Goal: Task Accomplishment & Management: Complete application form

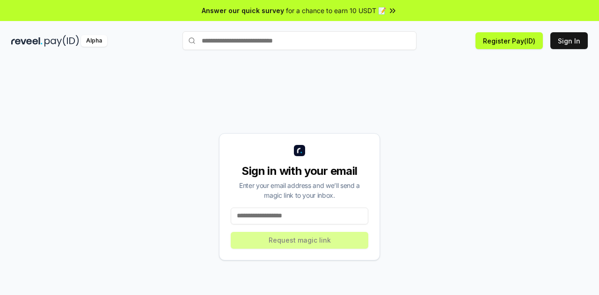
drag, startPoint x: 290, startPoint y: 47, endPoint x: 319, endPoint y: 44, distance: 29.7
click at [290, 47] on input "text" at bounding box center [299, 40] width 234 height 19
click at [574, 41] on button "Sign In" at bounding box center [568, 40] width 37 height 17
click at [273, 216] on input at bounding box center [300, 216] width 138 height 17
click at [251, 44] on input "text" at bounding box center [299, 40] width 234 height 19
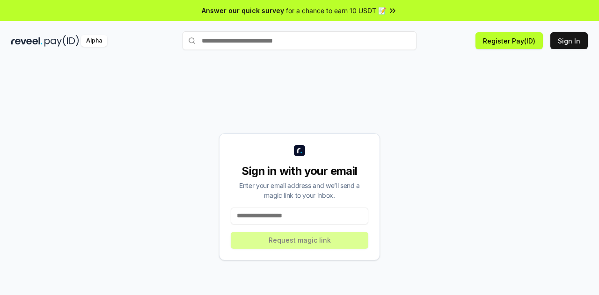
click at [285, 220] on input at bounding box center [300, 216] width 138 height 17
paste input "**********"
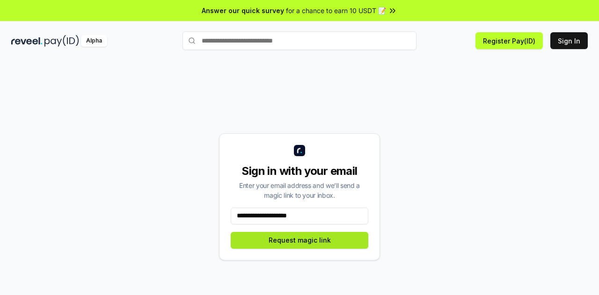
type input "**********"
click at [305, 242] on button "Request magic link" at bounding box center [300, 240] width 138 height 17
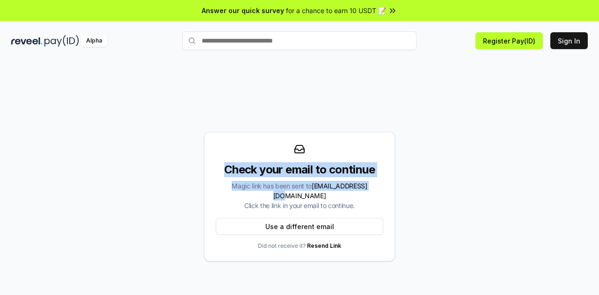
drag, startPoint x: 226, startPoint y: 170, endPoint x: 363, endPoint y: 188, distance: 138.2
click at [363, 188] on div "Check your email to continue Magic link has been sent to zhoujjc1007@gmail.com …" at bounding box center [299, 186] width 167 height 48
click at [363, 188] on span "zhoujjc1007@gmail.com" at bounding box center [320, 191] width 94 height 18
